Goal: Information Seeking & Learning: Learn about a topic

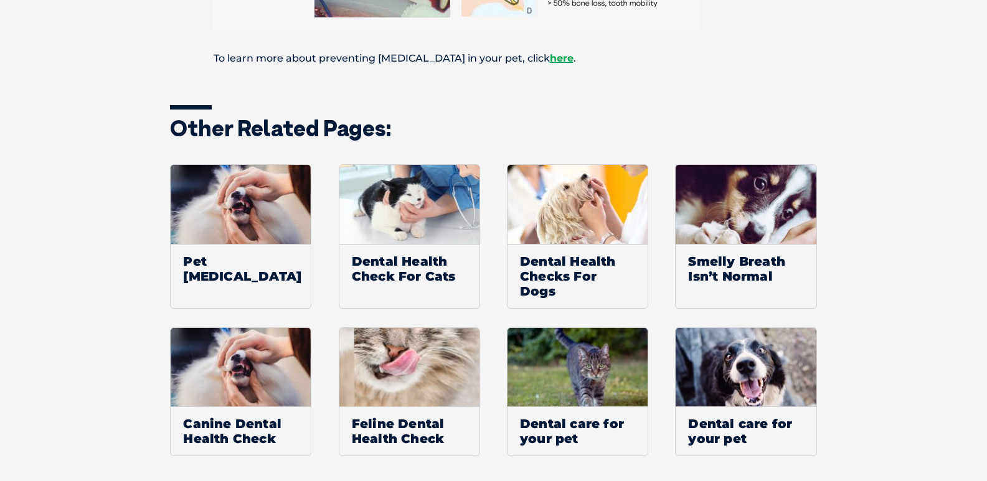
scroll to position [934, 0]
click at [227, 430] on span "Canine Dental Health Check" at bounding box center [241, 430] width 140 height 49
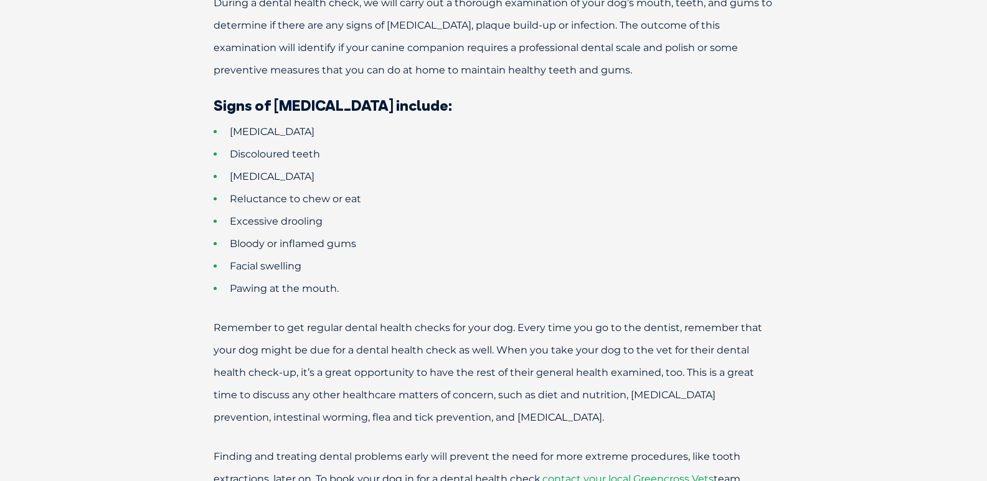
scroll to position [249, 0]
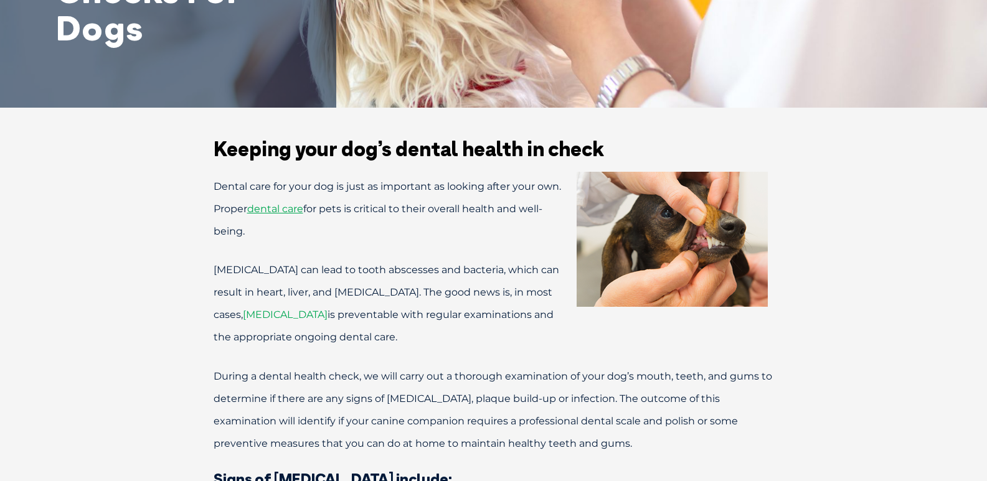
click at [289, 316] on span "dental disease" at bounding box center [285, 315] width 85 height 12
